Goal: Task Accomplishment & Management: Use online tool/utility

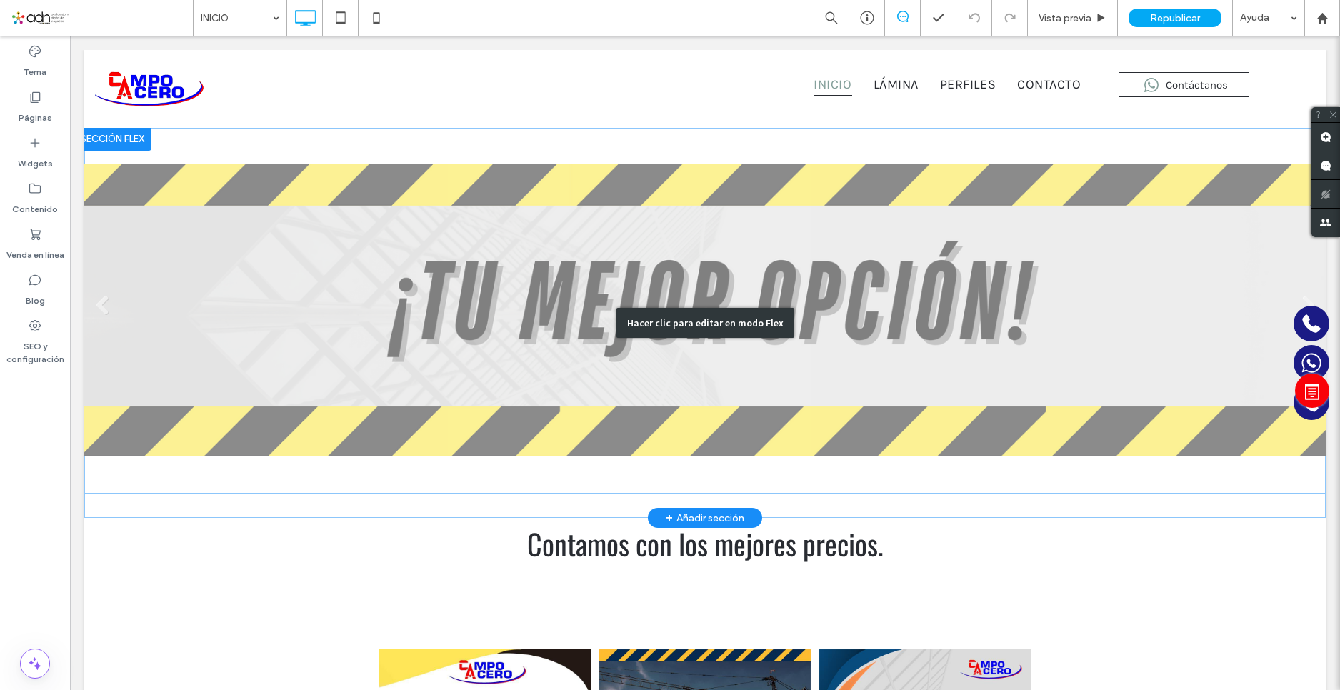
click at [1191, 285] on div "Hacer clic para editar en modo Flex" at bounding box center [704, 323] width 1241 height 391
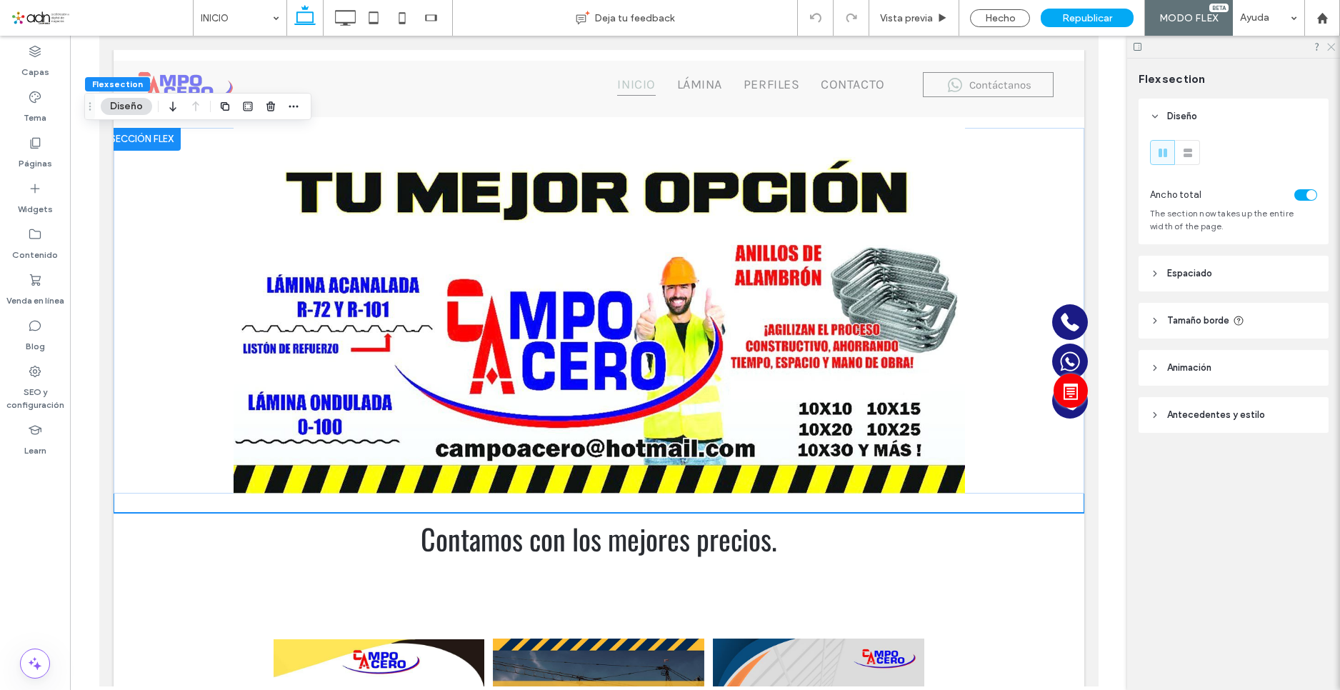
click at [1332, 48] on use at bounding box center [1331, 48] width 8 height 8
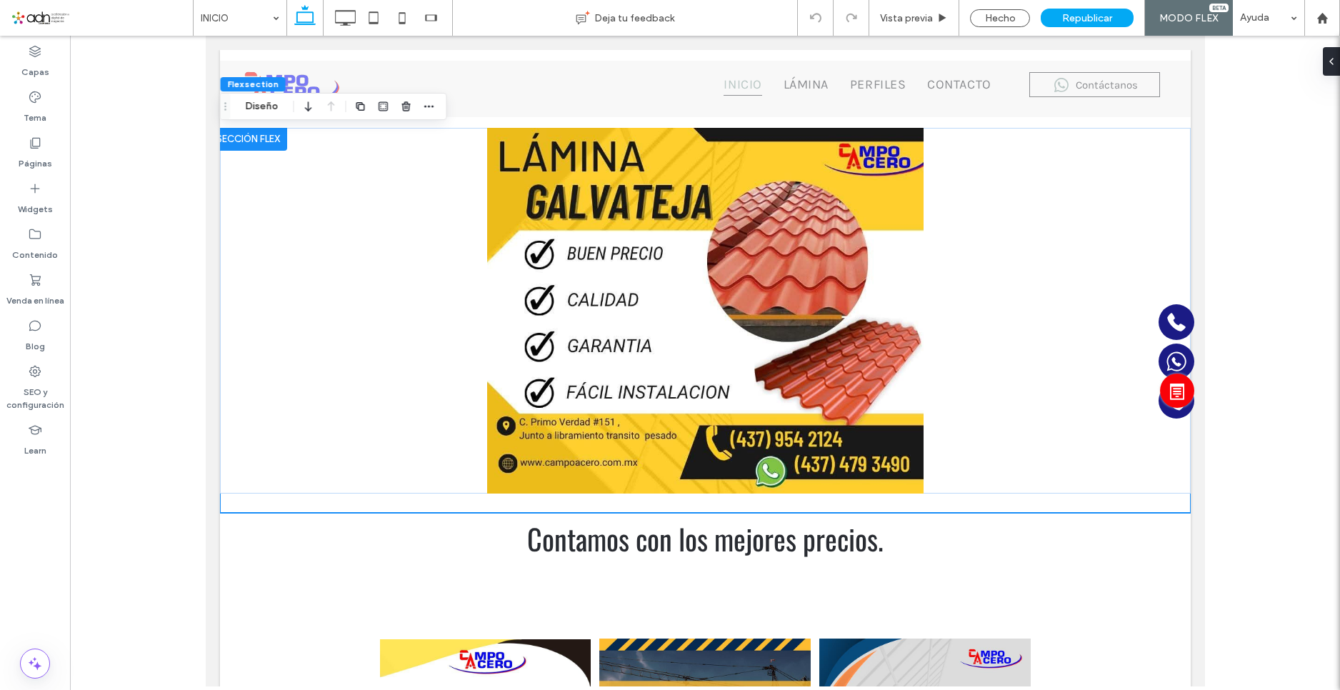
click at [1220, 501] on div at bounding box center [705, 361] width 1270 height 651
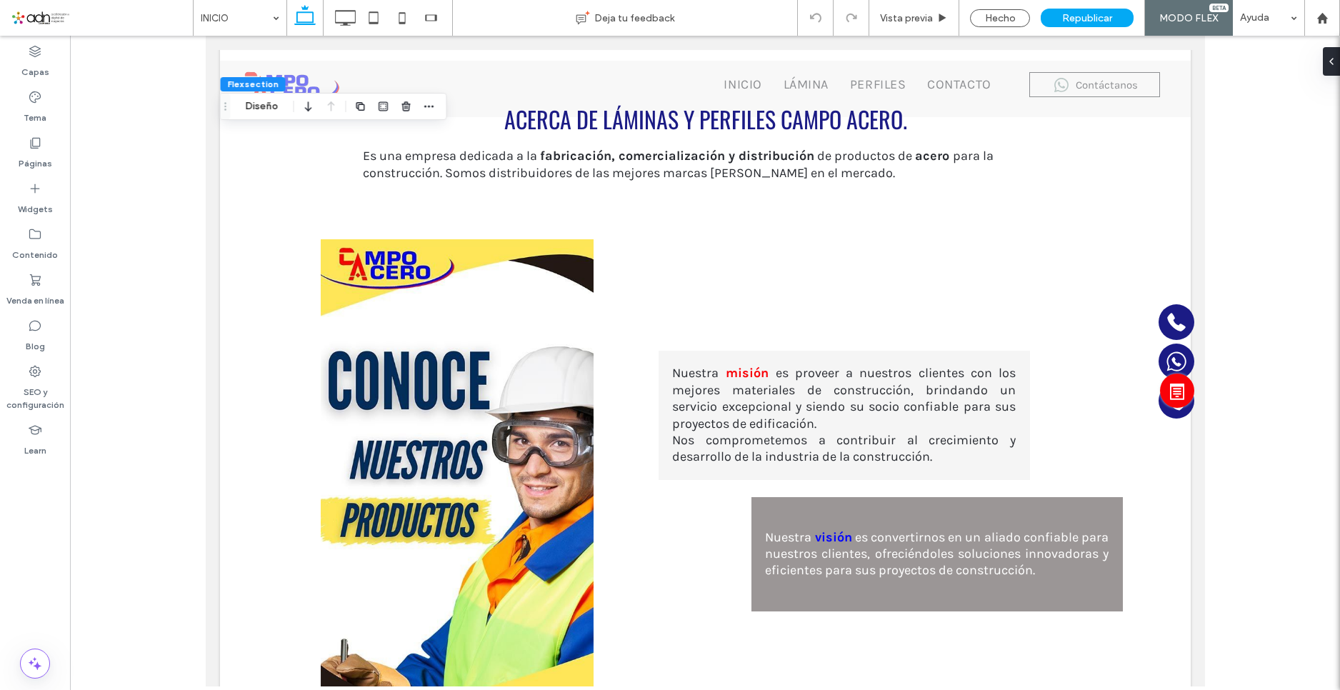
scroll to position [648, 0]
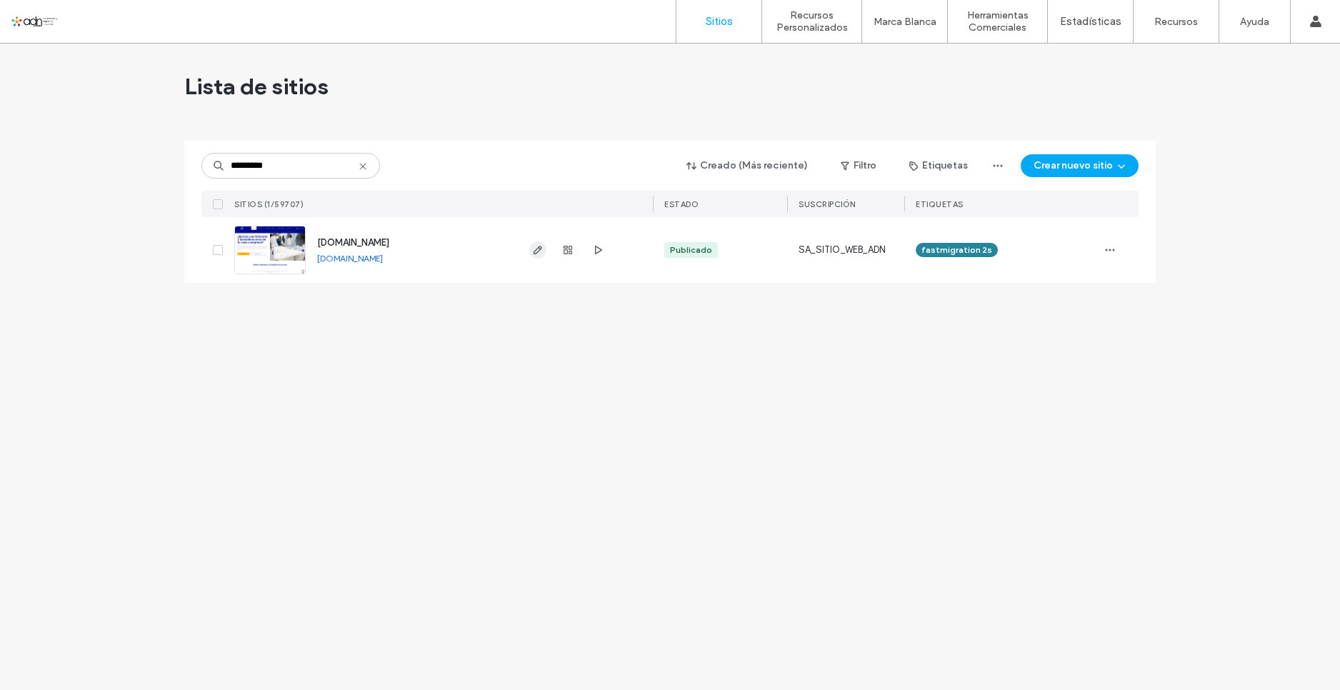
type input "*********"
click at [544, 248] on span "button" at bounding box center [537, 249] width 17 height 17
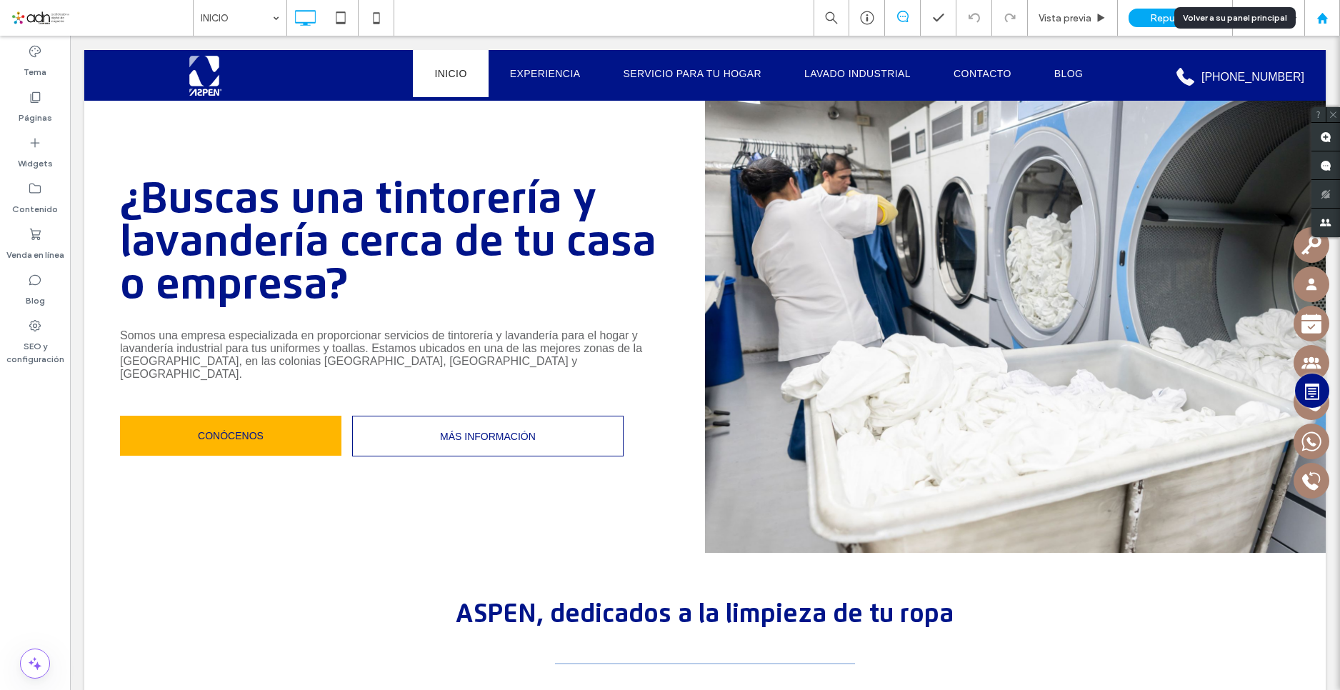
click at [1320, 20] on use at bounding box center [1321, 17] width 11 height 11
